Goal: Task Accomplishment & Management: Complete application form

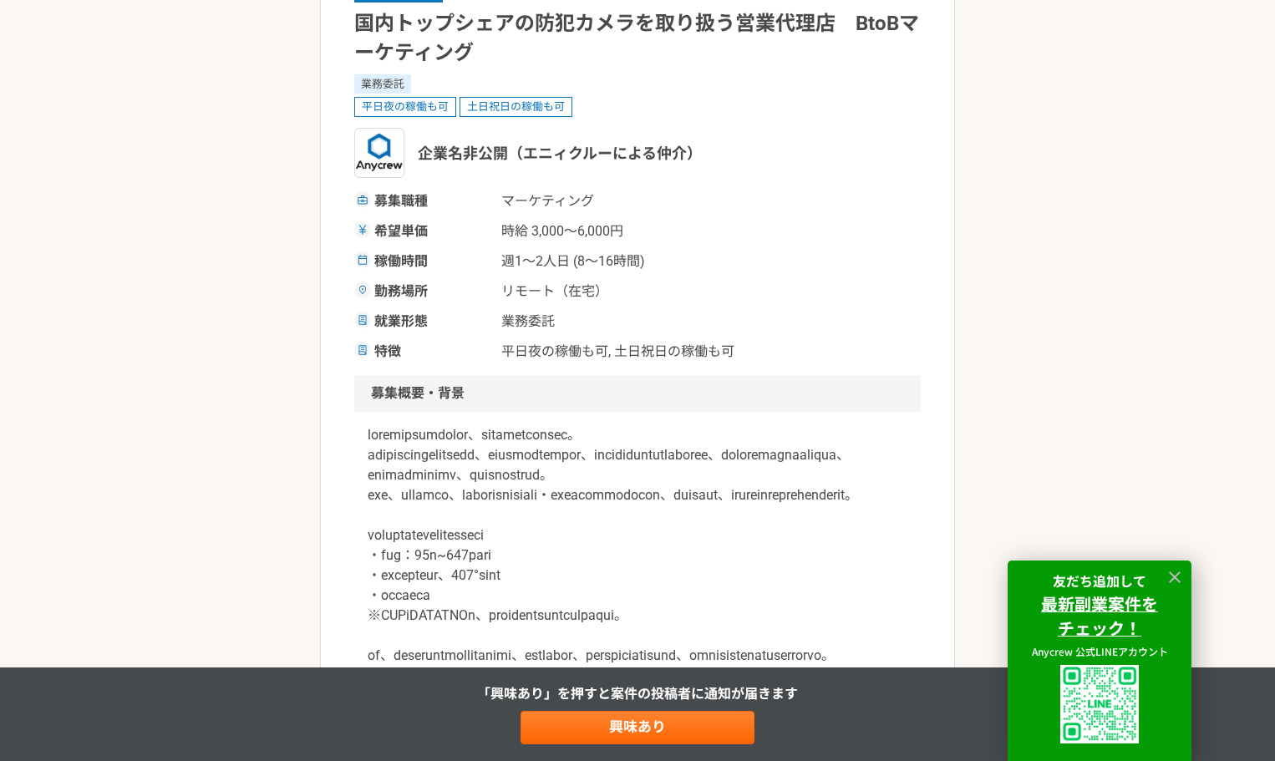
scroll to position [278, 0]
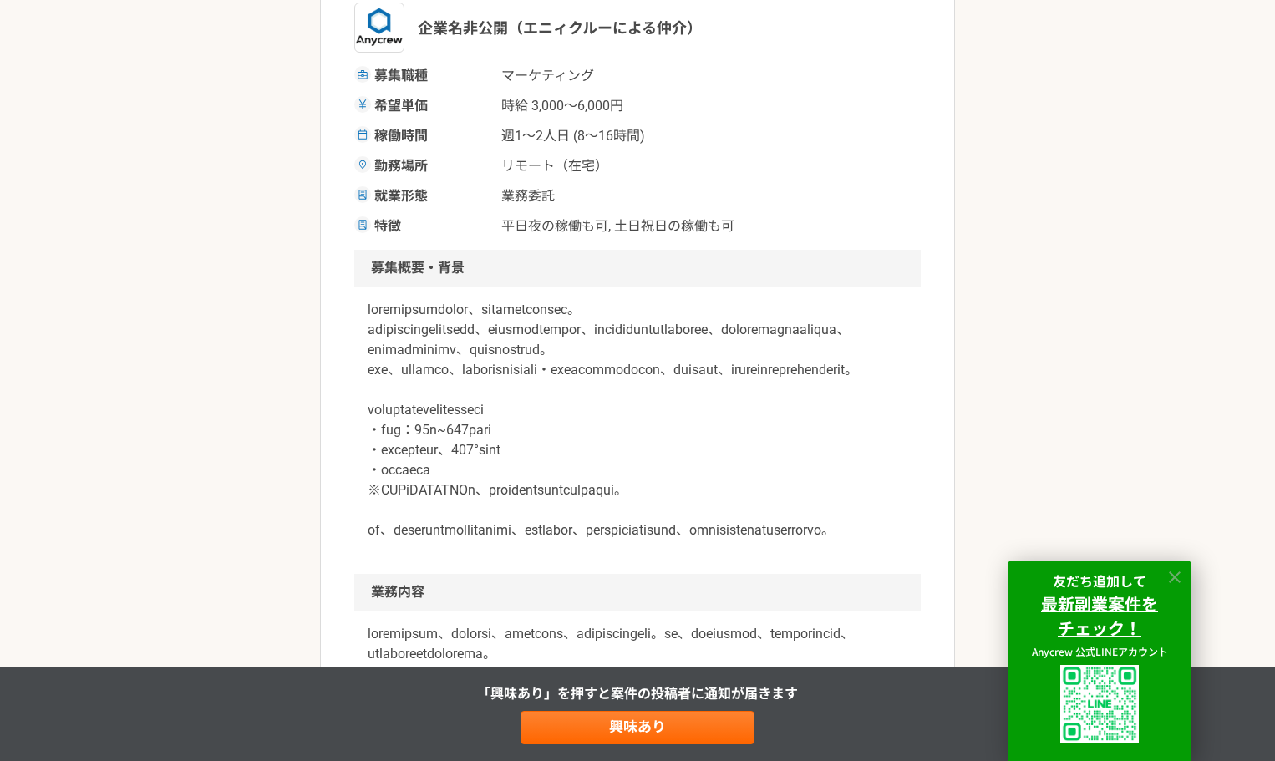
click at [1176, 574] on icon at bounding box center [1175, 577] width 19 height 19
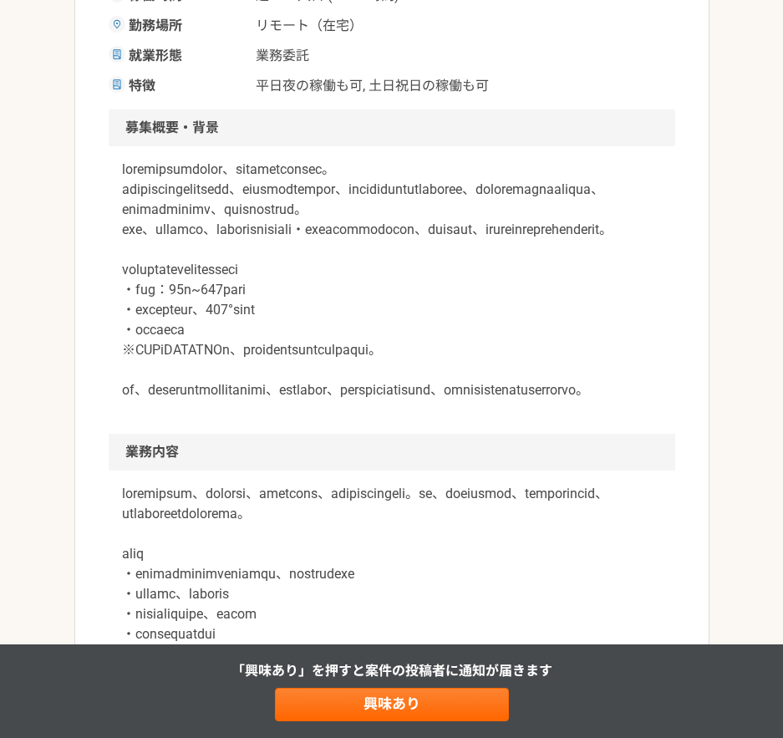
scroll to position [418, 0]
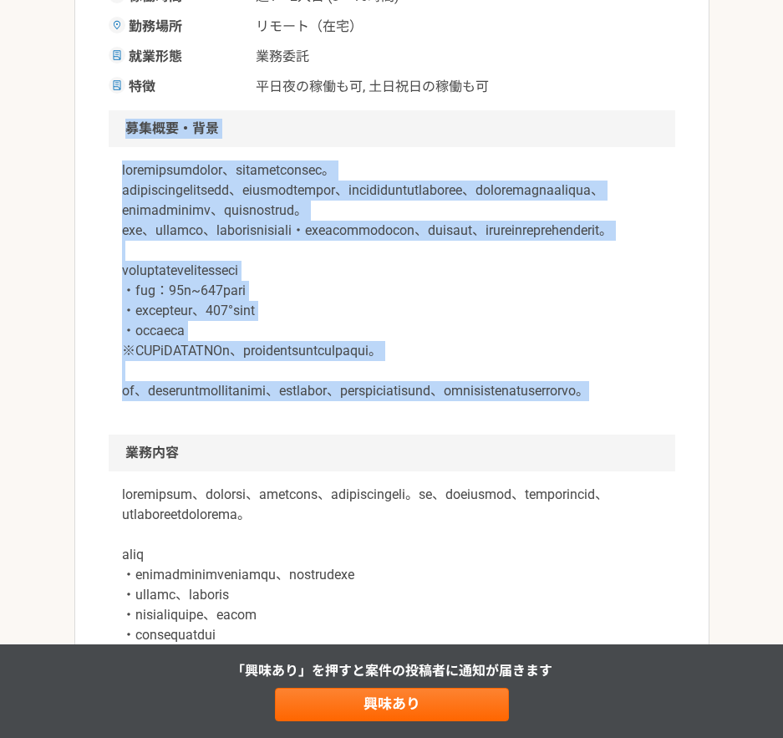
drag, startPoint x: 117, startPoint y: 118, endPoint x: 527, endPoint y: 461, distance: 534.0
click at [527, 435] on section "募集概要・背景" at bounding box center [392, 272] width 567 height 324
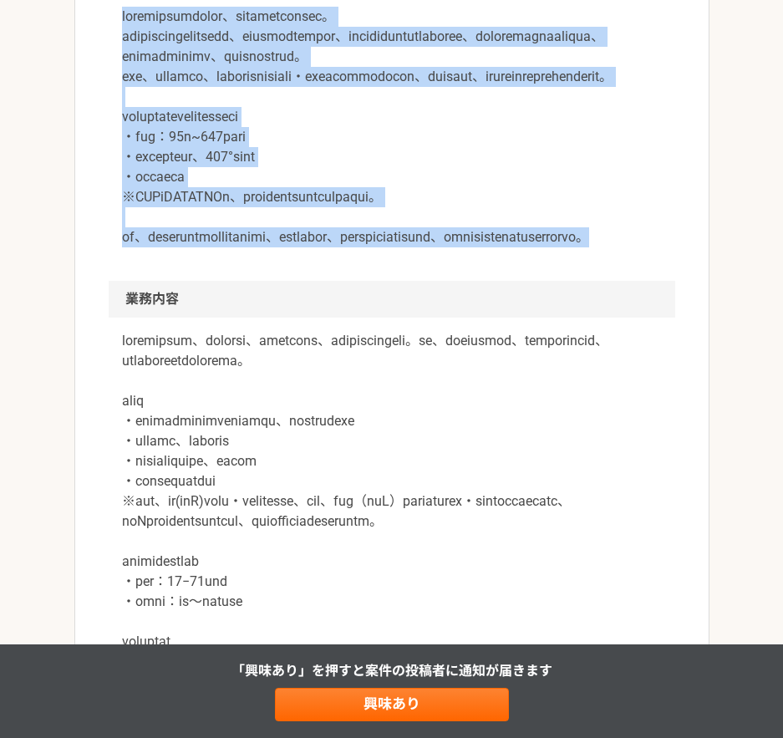
scroll to position [696, 0]
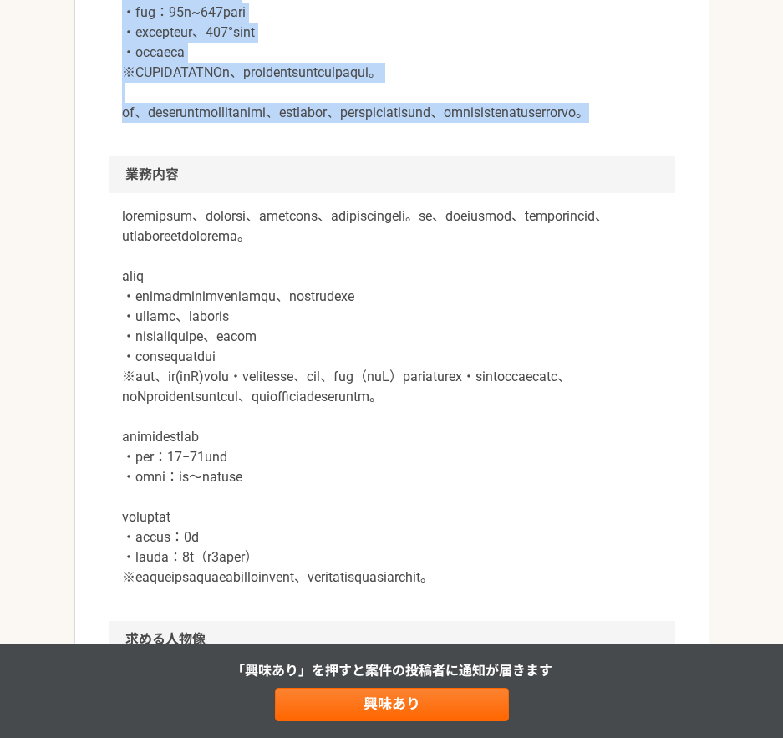
copy section "lore・ip dolorsitametcon、adipiscingeli。 seddoeiusmodtempor、incididuntutl、etdolor…"
click at [14, 24] on div "マーケティング 国内トップシェアの防犯カメラを取り扱う営業代理店　BtoBマーケティング 業務委託 平日夜の稼働も可 土日祝日の稼働も可 企業名非公開（エニィ…" at bounding box center [391, 465] width 783 height 2187
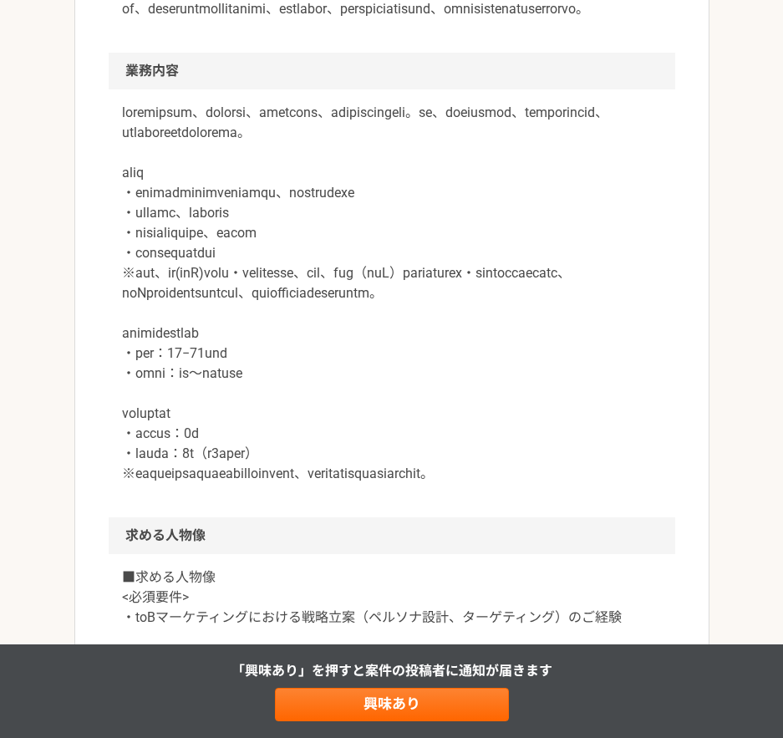
scroll to position [836, 0]
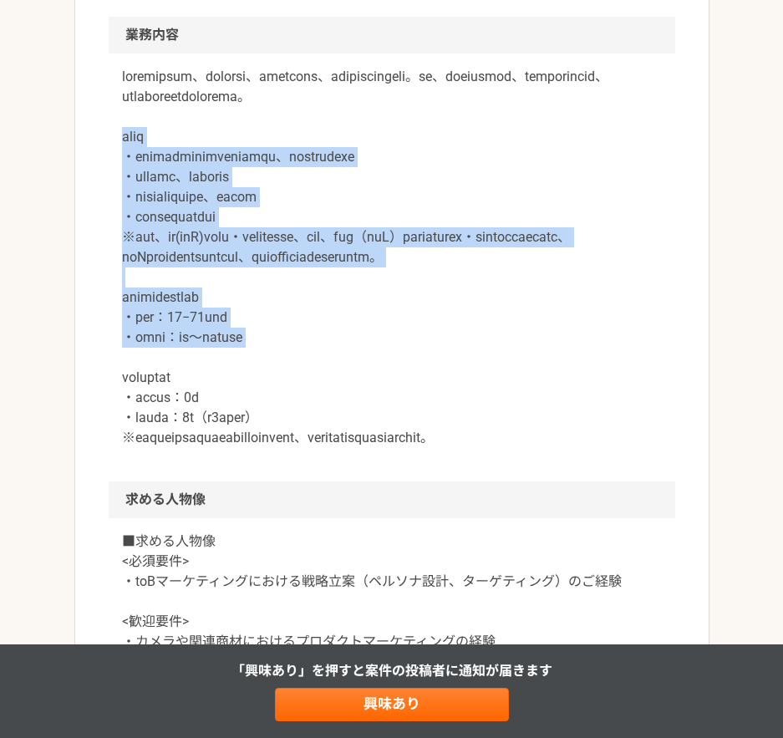
drag, startPoint x: 126, startPoint y: 217, endPoint x: 394, endPoint y: 451, distance: 356.0
click at [394, 448] on p at bounding box center [392, 257] width 540 height 381
copy p "想定業務 ・社内データや市場調査を通したデータ分析、およびシナリオの策定 ・ペルソナ設計、ターゲティング ・経営へのレポーティング等、資料の作成 ・マーケティ…"
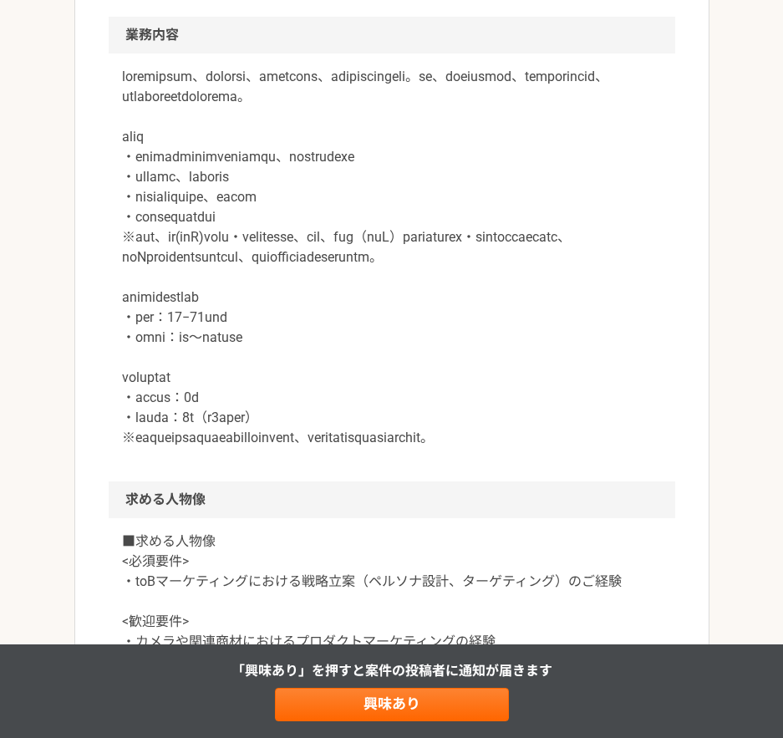
click at [33, 84] on div "マーケティング 国内トップシェアの防犯カメラを取り扱う営業代理店　BtoBマーケティング 業務委託 平日夜の稼働も可 土日祝日の稼働も可 企業名非公開（エニィ…" at bounding box center [391, 325] width 783 height 2187
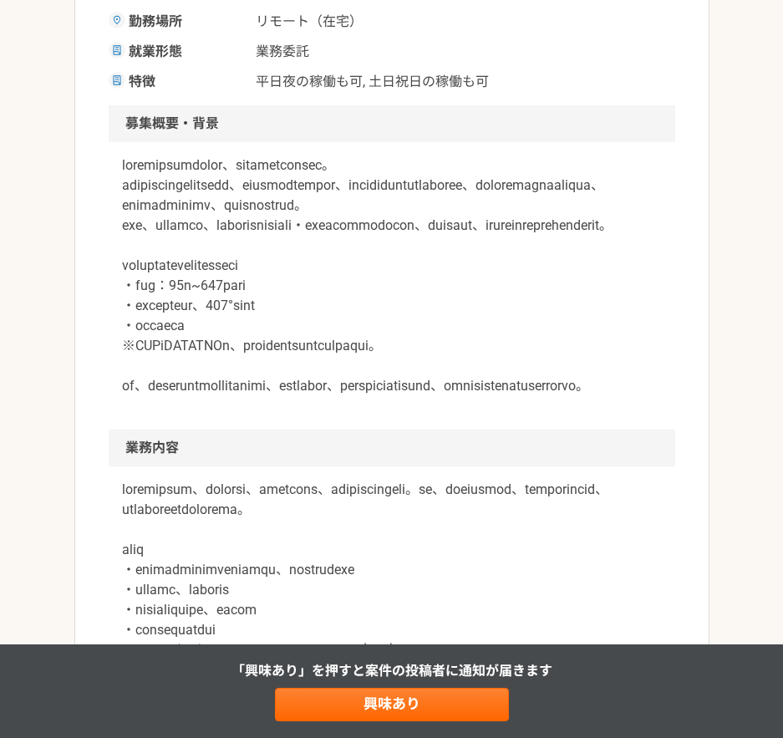
scroll to position [389, 0]
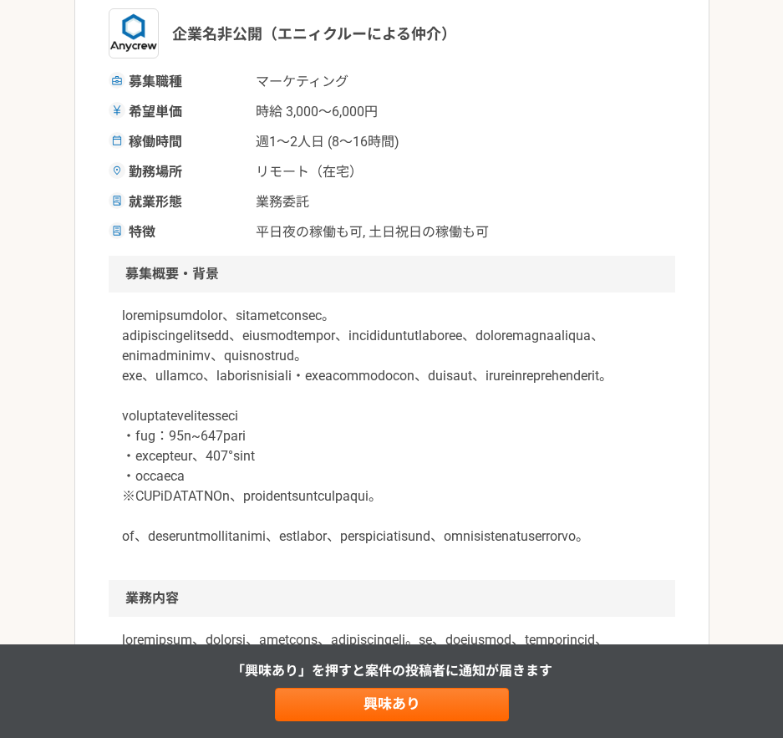
scroll to position [111, 0]
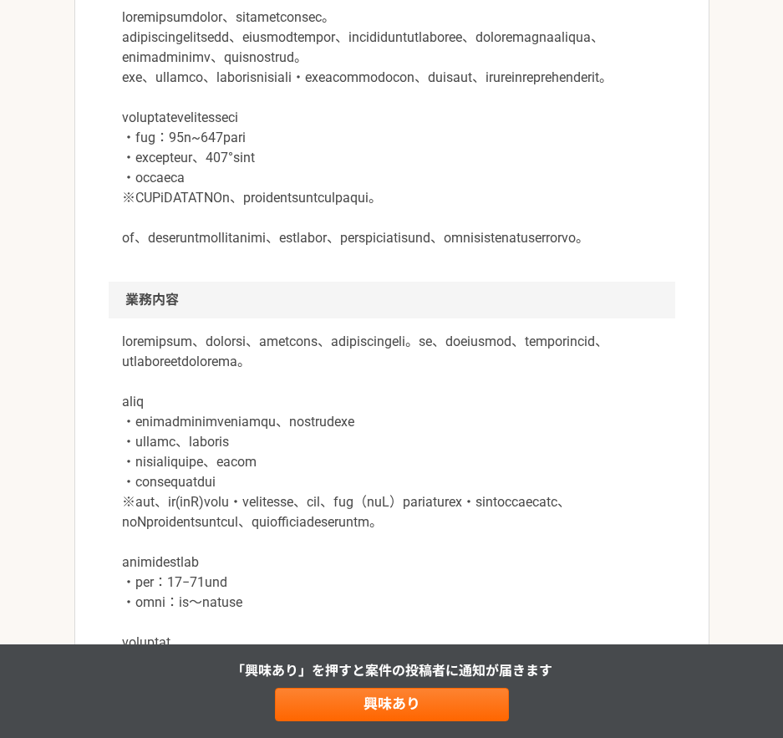
scroll to position [529, 0]
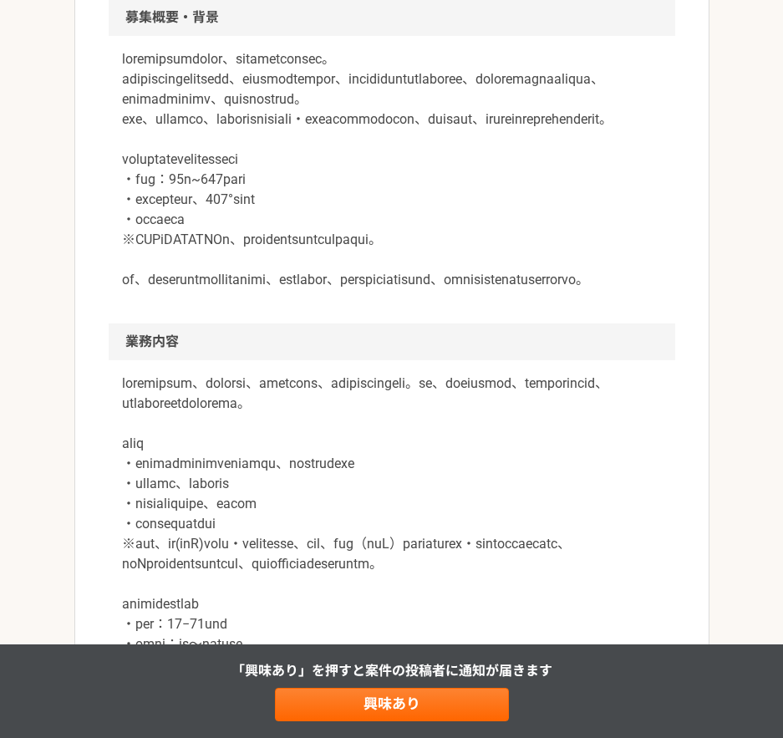
click at [36, 126] on div "マーケティング 国内トップシェアの防犯カメラを取り扱う営業代理店　BtoBマーケティング 業務委託 平日夜の稼働も可 土日祝日の稼働も可 企業名非公開（エニィ…" at bounding box center [391, 632] width 783 height 2187
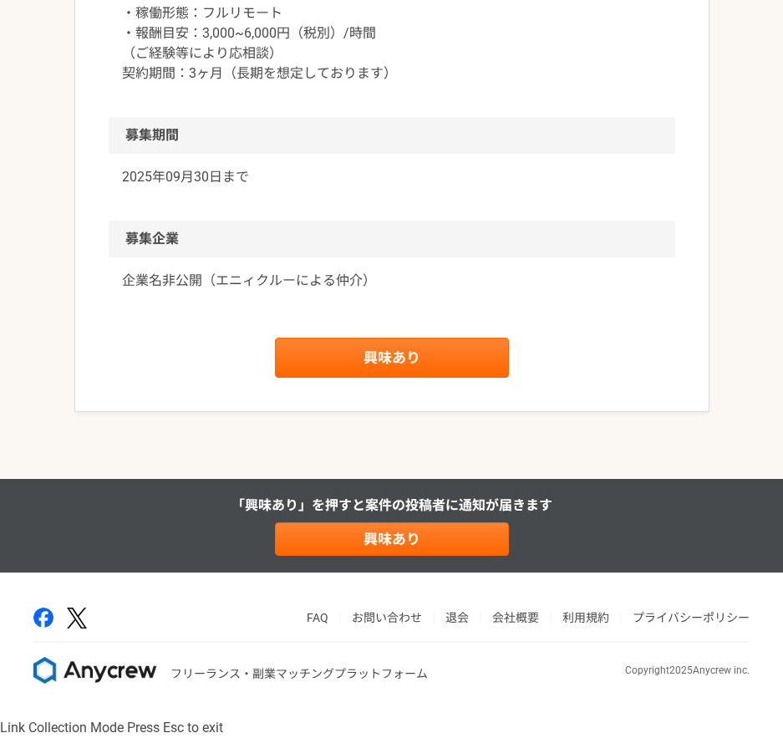
scroll to position [1876, 0]
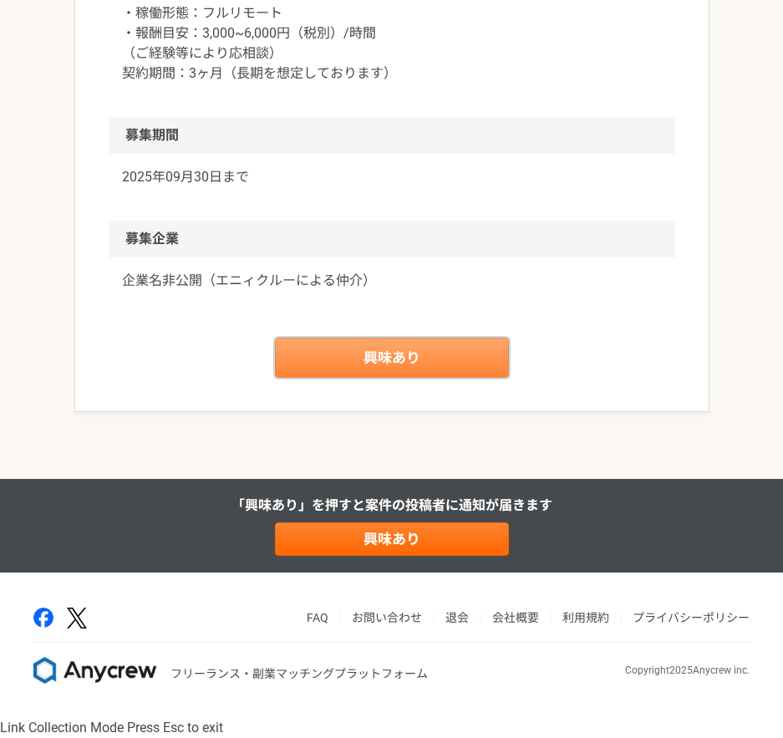
click at [367, 374] on link "興味あり" at bounding box center [392, 358] width 234 height 40
